Goal: Navigation & Orientation: Find specific page/section

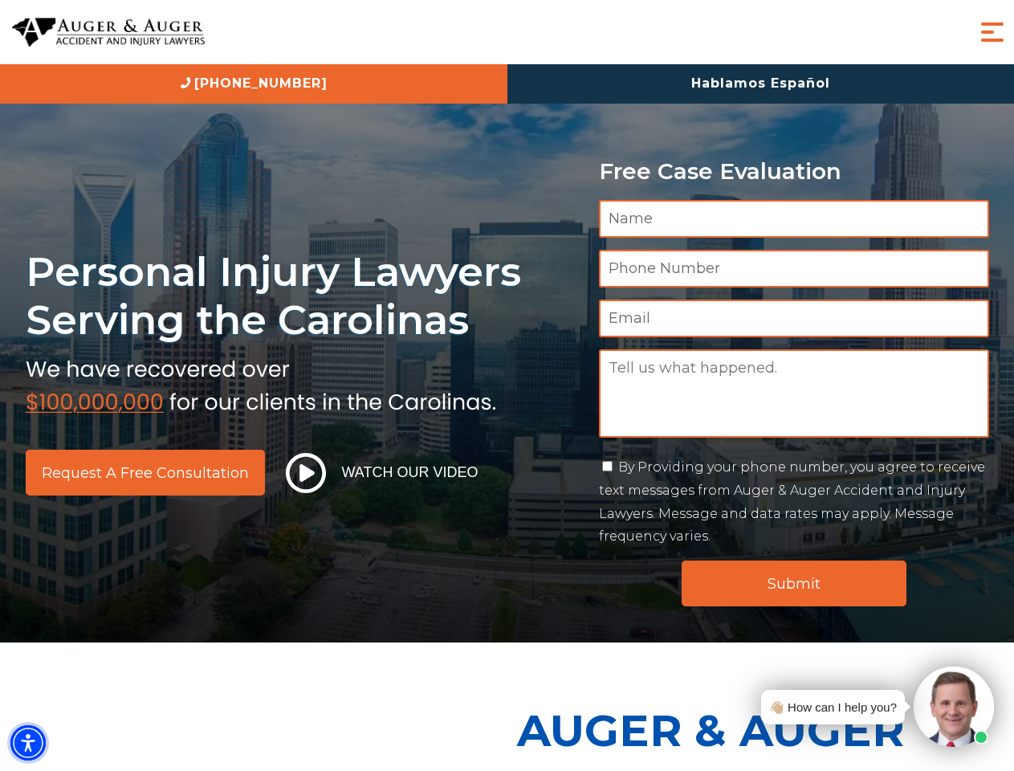
click at [28, 743] on img "Accessibility Menu" at bounding box center [27, 742] width 35 height 35
